Goal: Transaction & Acquisition: Purchase product/service

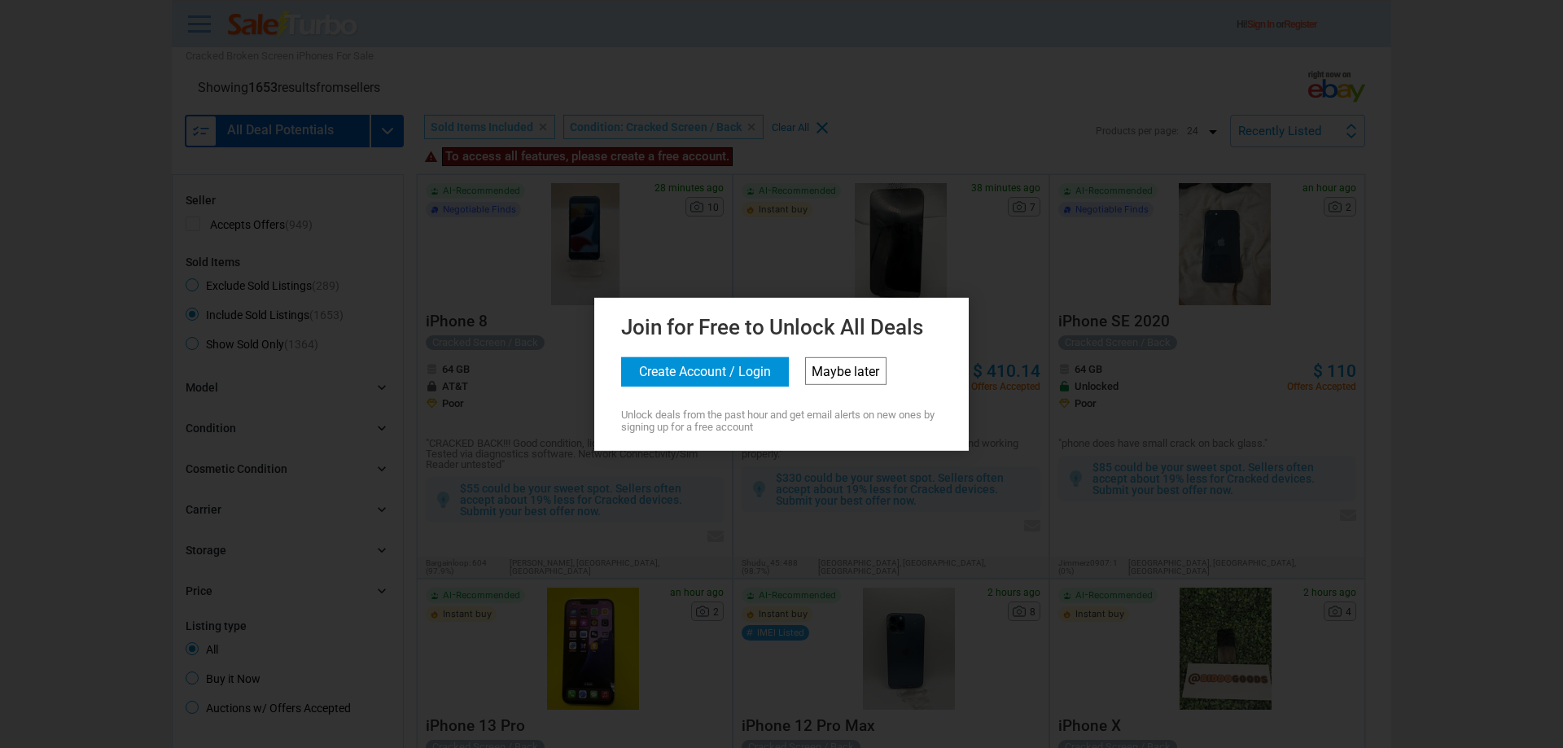
click at [841, 377] on link "Maybe later" at bounding box center [845, 371] width 81 height 28
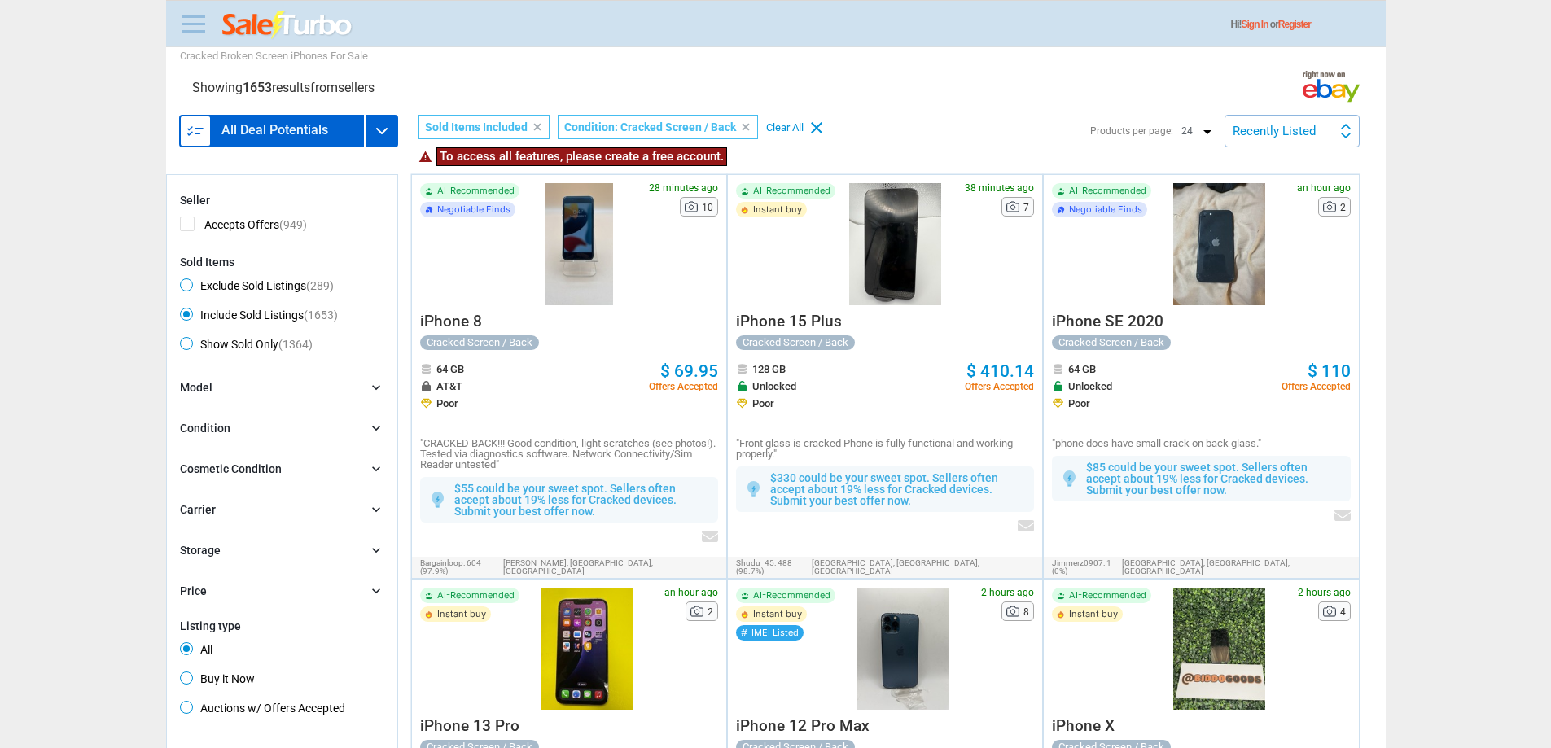
click at [192, 23] on span at bounding box center [193, 24] width 23 height 2
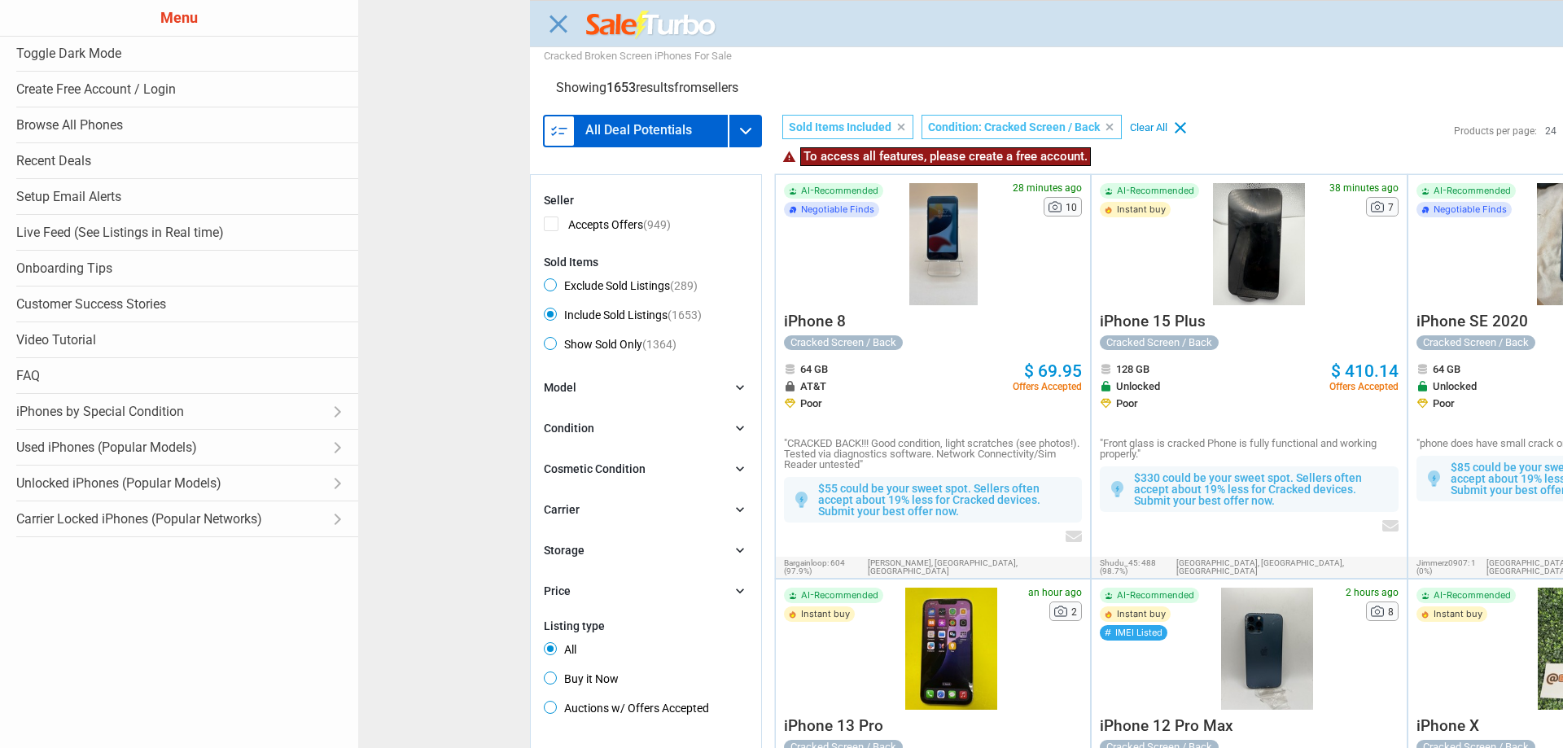
click at [992, 54] on div "Close menu" at bounding box center [1139, 374] width 1563 height 748
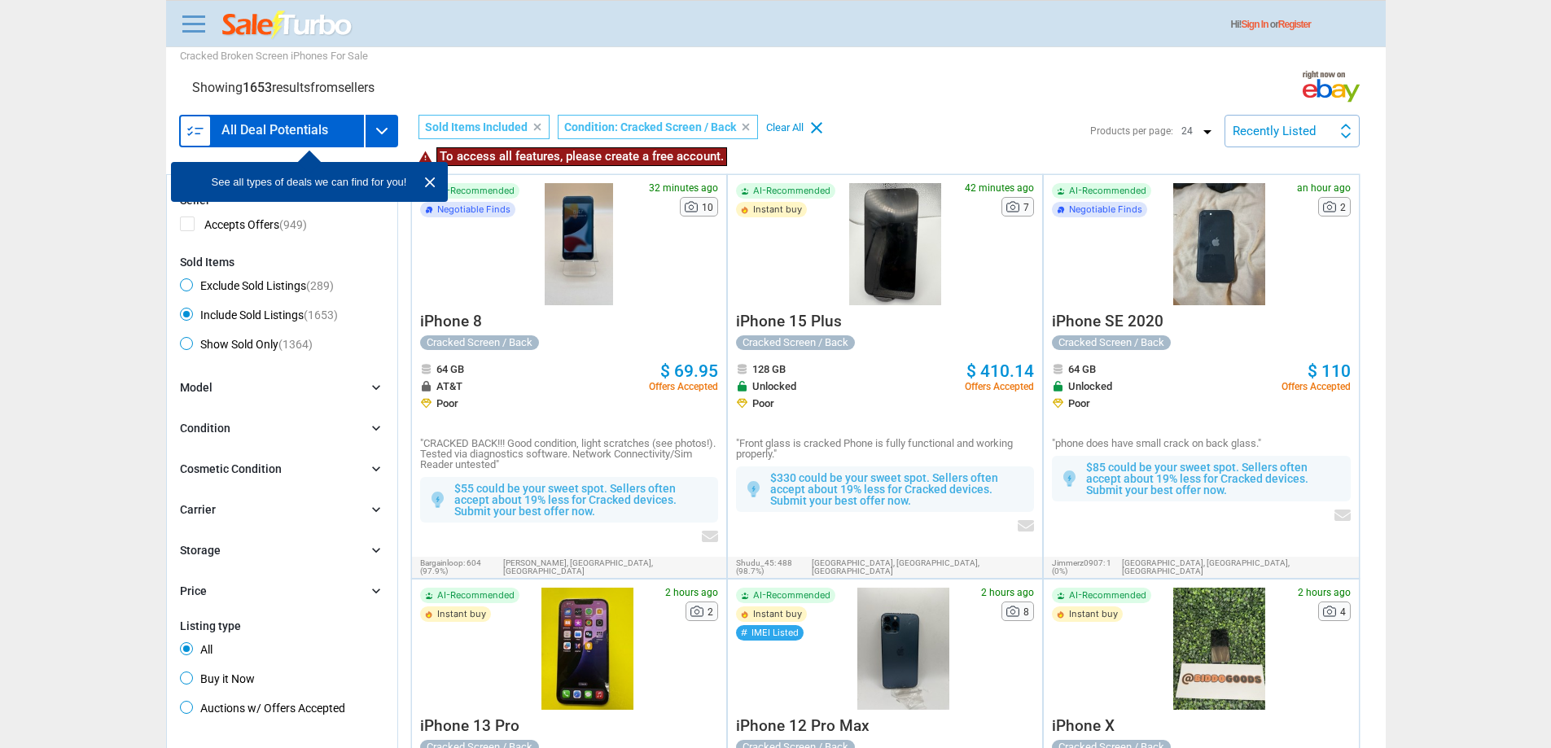
drag, startPoint x: 243, startPoint y: 94, endPoint x: 267, endPoint y: 88, distance: 25.1
click at [267, 88] on div "Showing 1653 results from sellers" at bounding box center [283, 87] width 182 height 13
click at [265, 90] on span "1653" at bounding box center [257, 87] width 29 height 15
click at [262, 95] on section "Showing 1653 results from sellers" at bounding box center [776, 87] width 1220 height 37
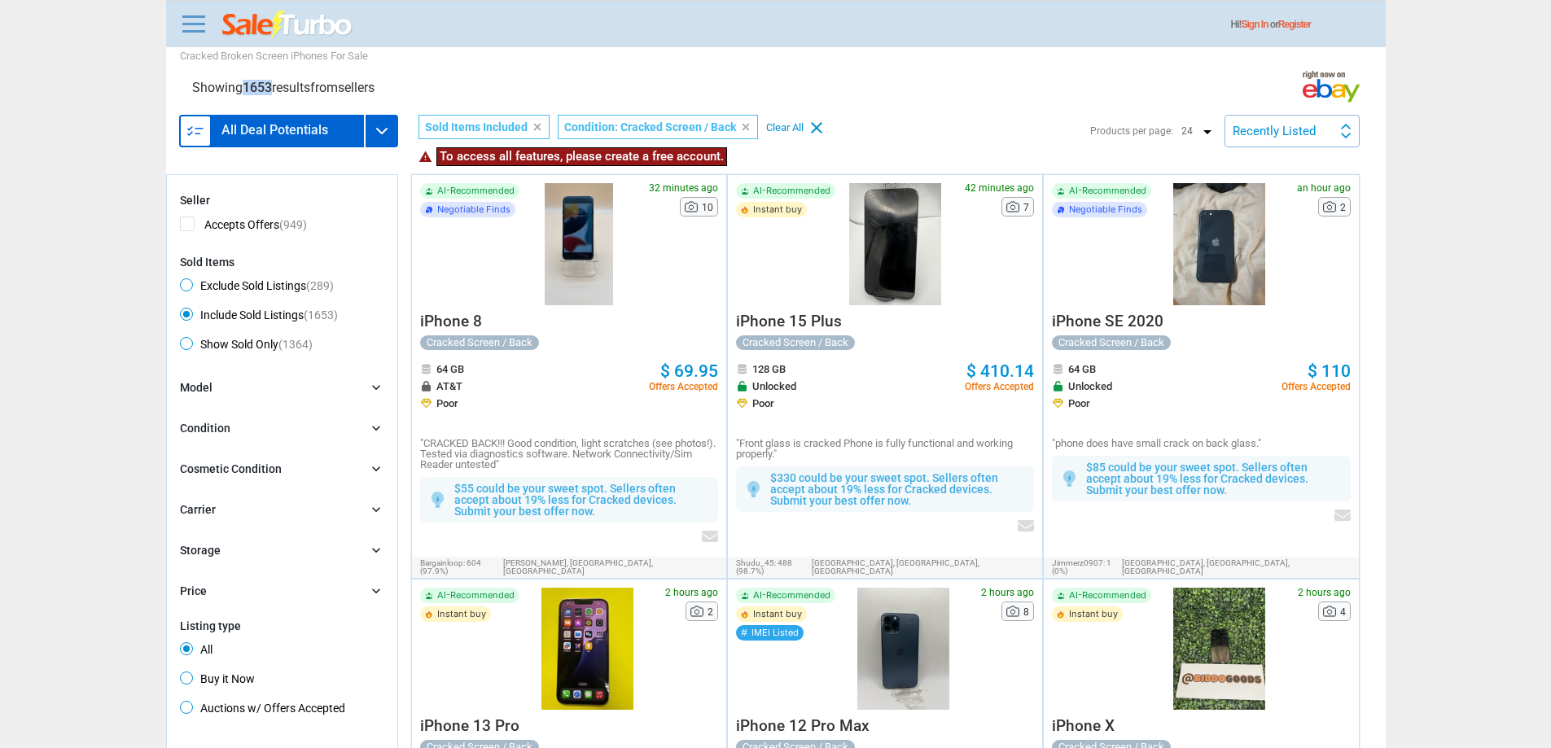
drag, startPoint x: 248, startPoint y: 89, endPoint x: 276, endPoint y: 84, distance: 28.1
click at [276, 84] on div "Showing 1653 results from sellers" at bounding box center [283, 87] width 182 height 13
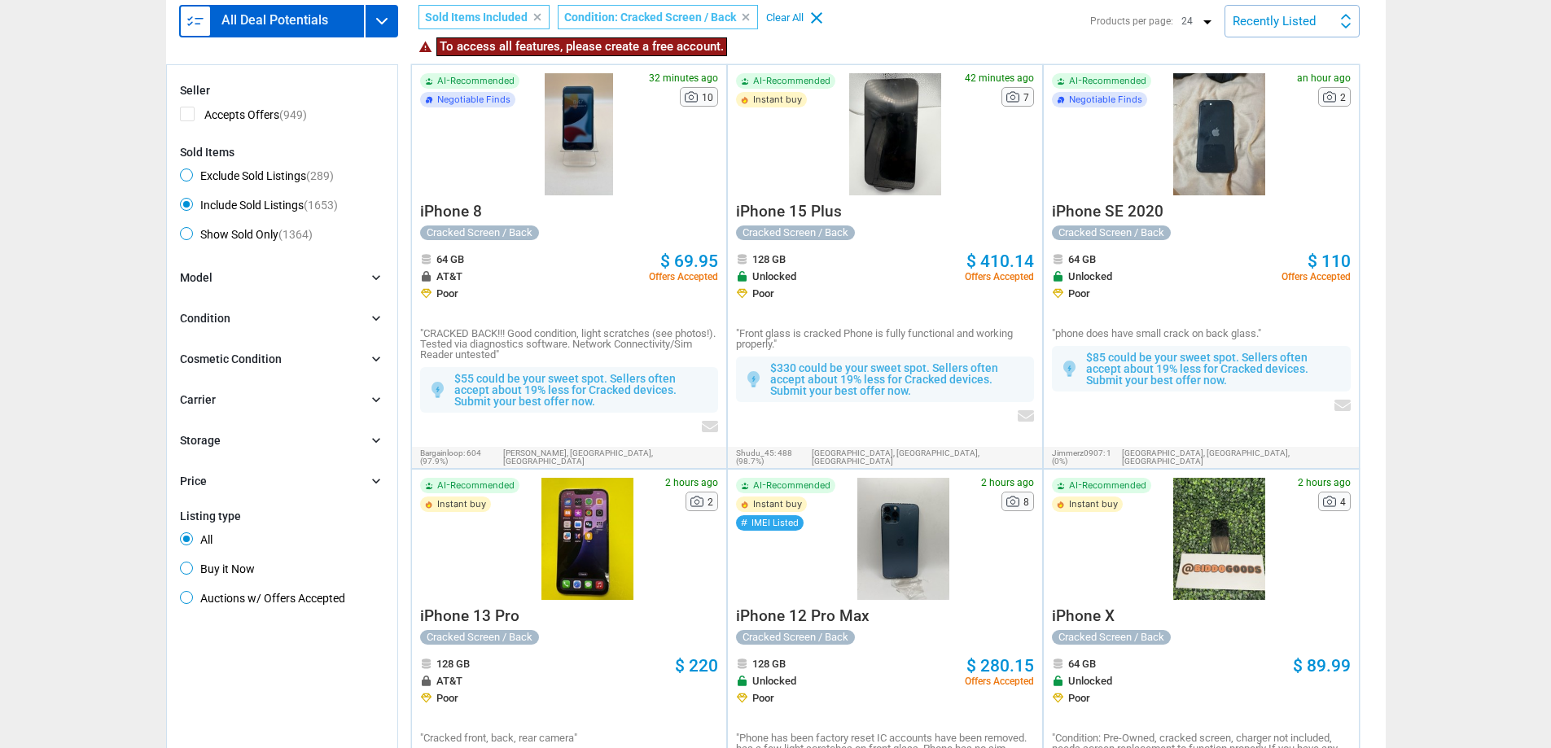
scroll to position [81, 0]
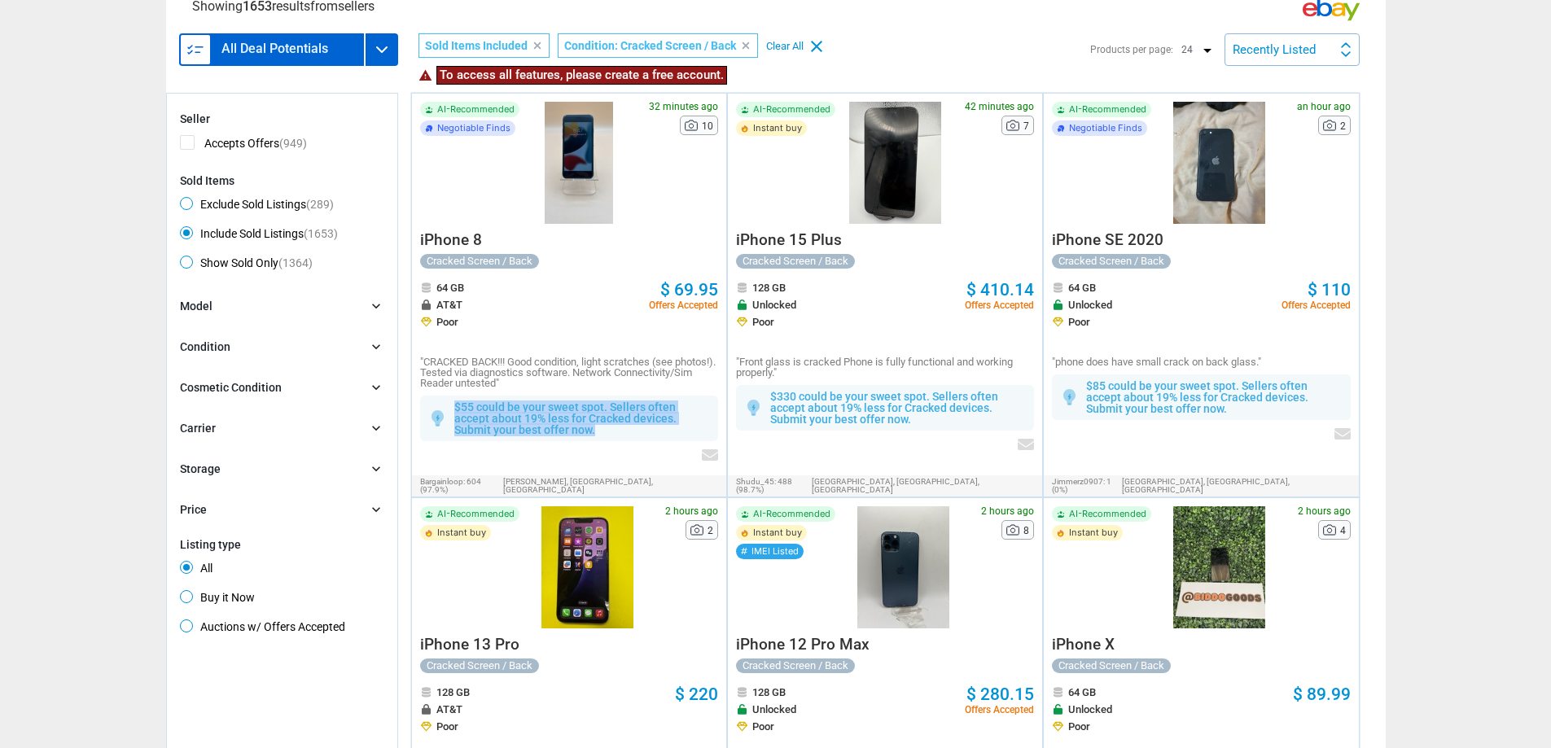
drag, startPoint x: 456, startPoint y: 405, endPoint x: 642, endPoint y: 427, distance: 187.0
click at [642, 427] on p "$55 could be your sweet spot. Sellers often accept about 19% less for Cracked d…" at bounding box center [582, 418] width 256 height 34
